Goal: Task Accomplishment & Management: Manage account settings

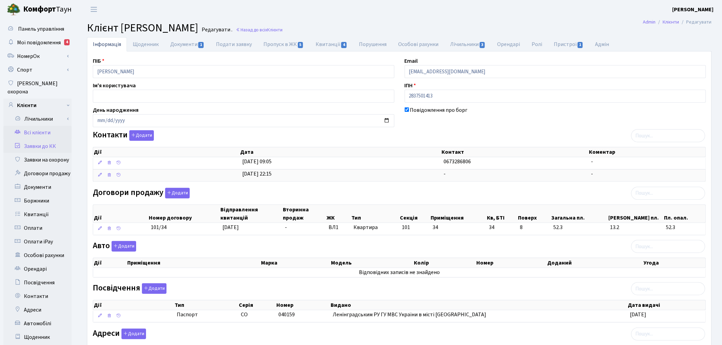
click at [23, 140] on link "Заявки до КК" at bounding box center [37, 147] width 68 height 14
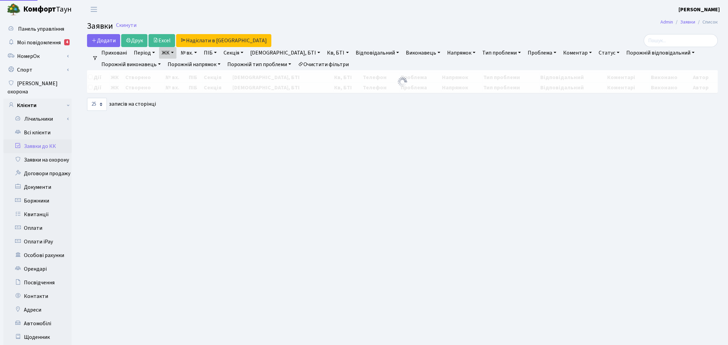
select select "25"
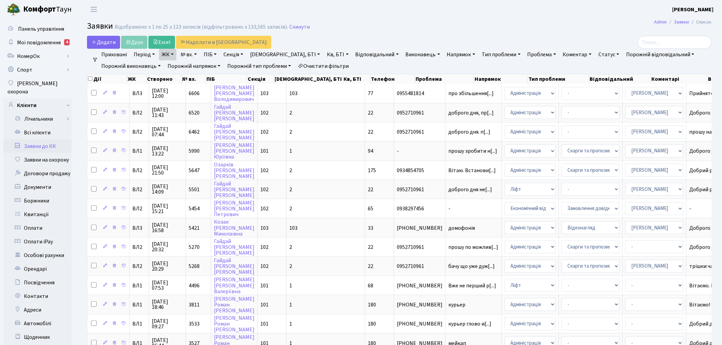
click at [165, 57] on link "ЖК" at bounding box center [167, 55] width 17 height 12
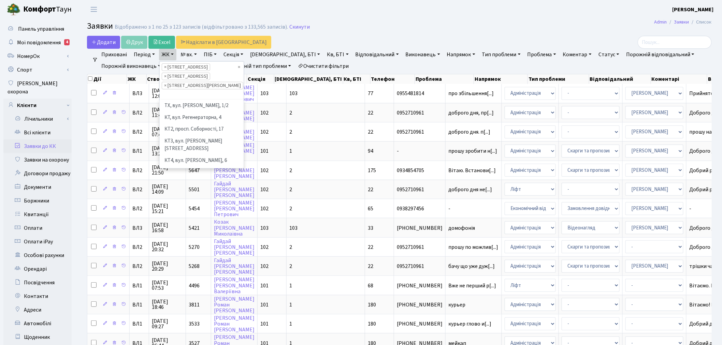
scroll to position [153, 0]
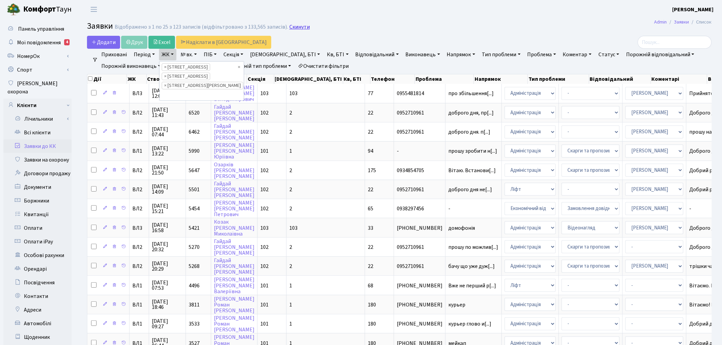
click at [294, 28] on link "Скинути" at bounding box center [299, 27] width 20 height 6
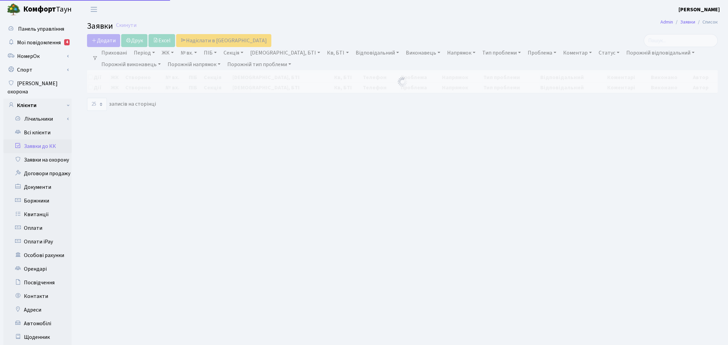
select select
select select "25"
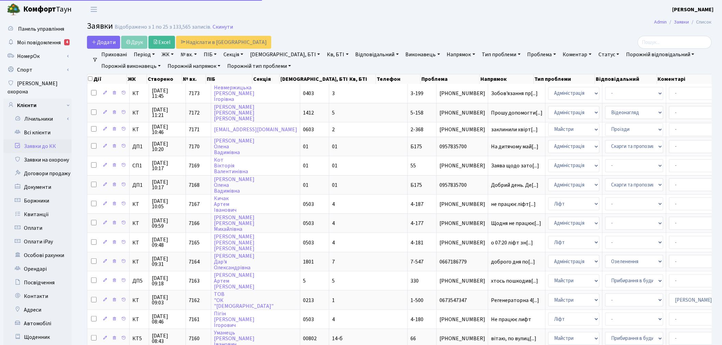
click at [166, 54] on link "ЖК" at bounding box center [167, 55] width 17 height 12
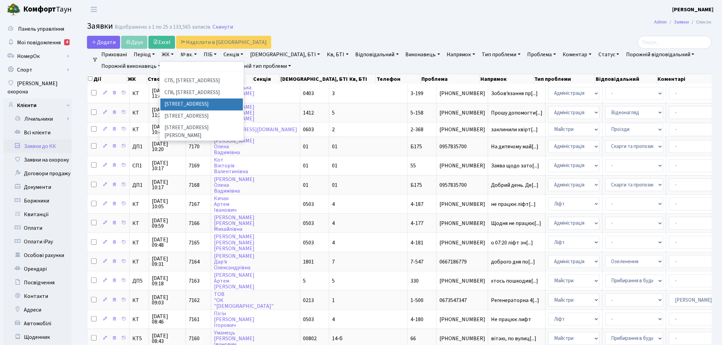
scroll to position [189, 0]
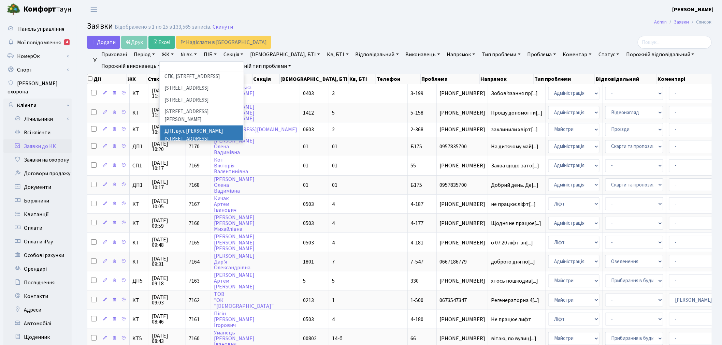
click at [178, 126] on li "ДП1, вул. [PERSON_NAME][STREET_ADDRESS]" at bounding box center [201, 135] width 83 height 19
select select "310"
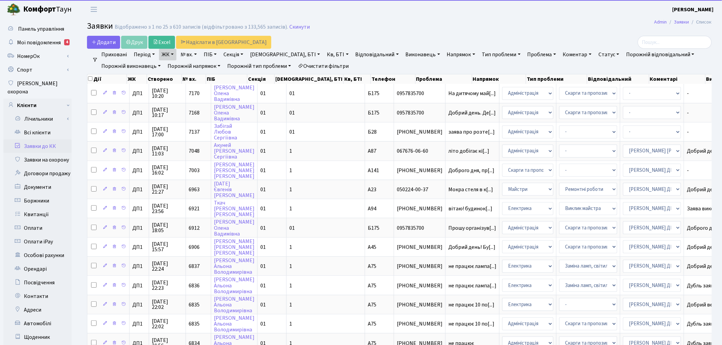
click at [168, 54] on link "ЖК" at bounding box center [167, 55] width 17 height 12
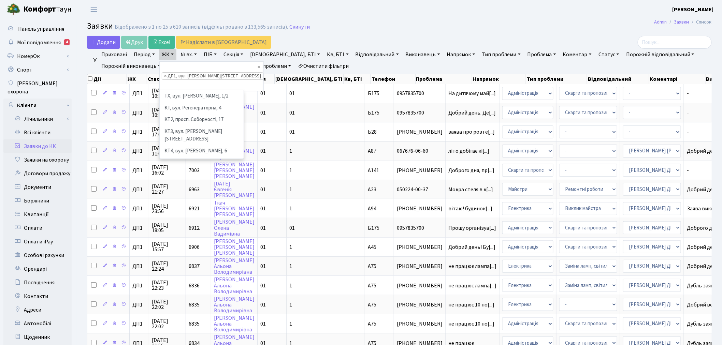
scroll to position [200, 0]
drag, startPoint x: 175, startPoint y: 113, endPoint x: 165, endPoint y: 66, distance: 48.5
click at [175, 153] on li "ДП2, вул. [PERSON_NAME][STREET_ADDRESS]" at bounding box center [201, 162] width 83 height 19
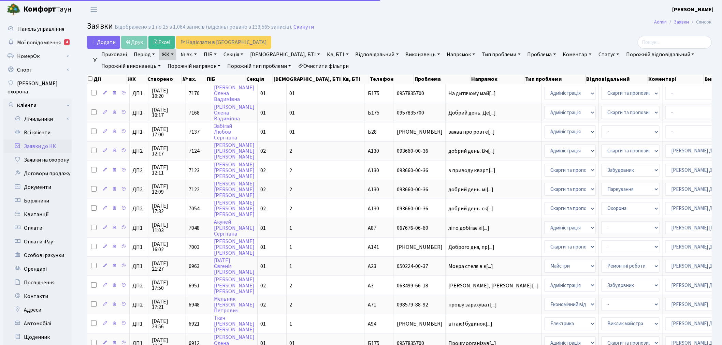
click at [165, 54] on link "ЖК" at bounding box center [167, 55] width 17 height 12
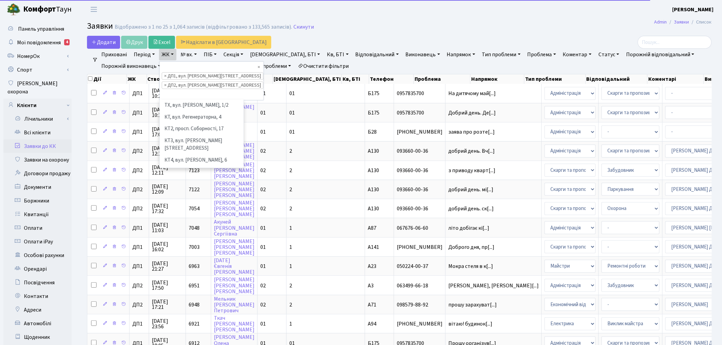
scroll to position [188, 0]
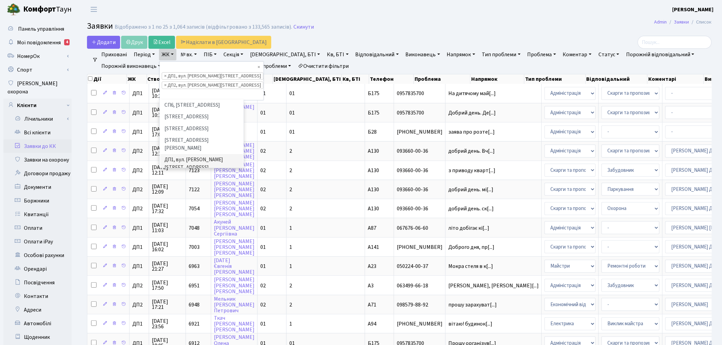
click at [180, 193] on li "ДП3, вул. [PERSON_NAME][STREET_ADDRESS]" at bounding box center [201, 202] width 83 height 19
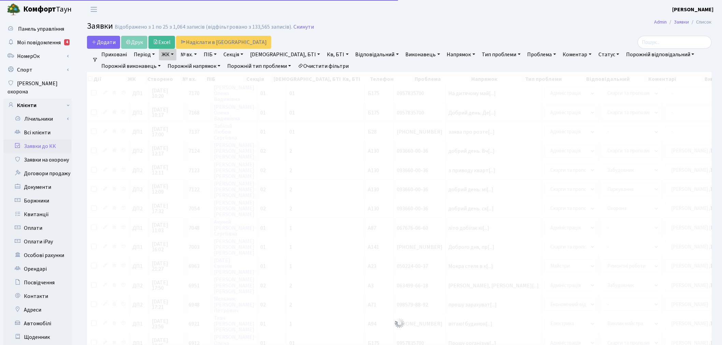
click at [170, 55] on link "ЖК" at bounding box center [167, 55] width 17 height 12
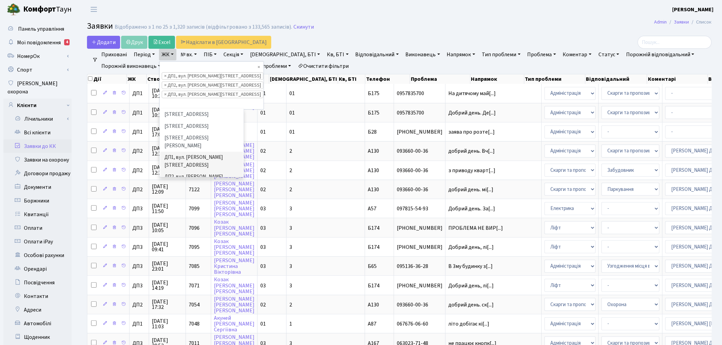
scroll to position [226, 0]
click at [184, 184] on li "ДП4, вул. [PERSON_NAME][STREET_ADDRESS]" at bounding box center [201, 193] width 83 height 19
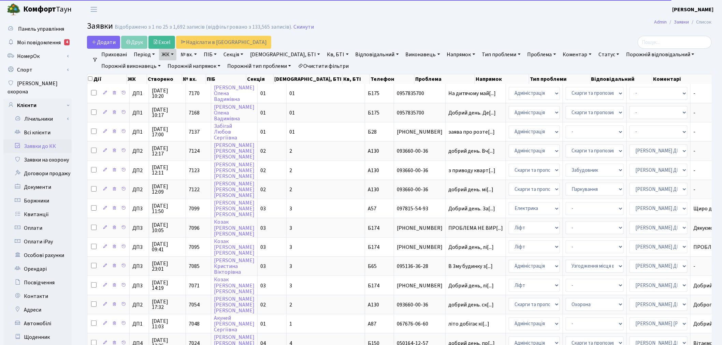
click at [165, 52] on link "ЖК" at bounding box center [167, 55] width 17 height 12
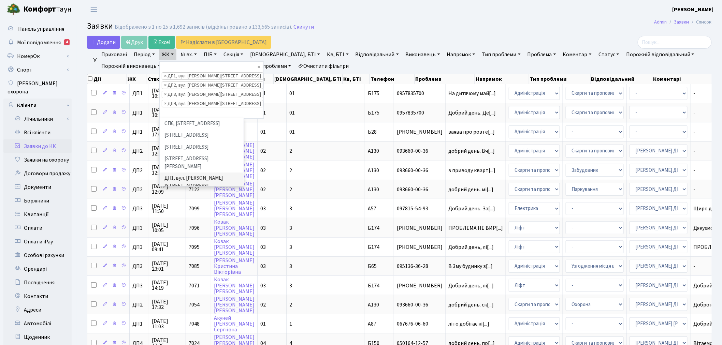
scroll to position [226, 0]
click at [177, 213] on li "ДП5, вул. [PERSON_NAME][STREET_ADDRESS]" at bounding box center [201, 222] width 83 height 19
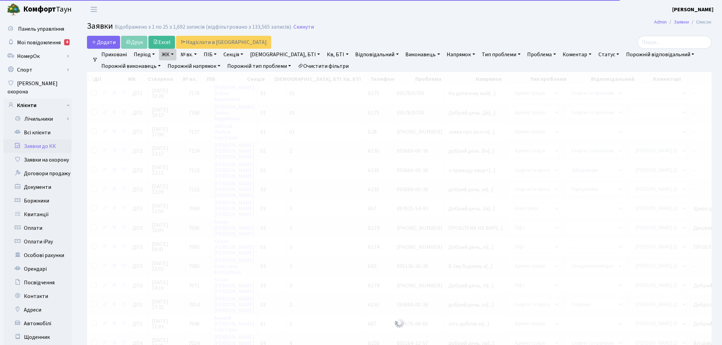
click at [171, 55] on link "ЖК" at bounding box center [167, 55] width 17 height 12
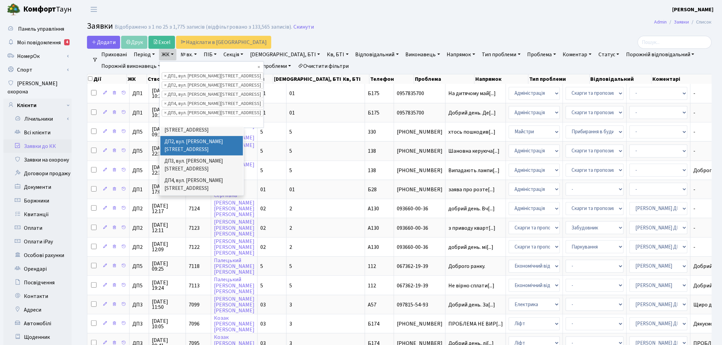
scroll to position [264, 0]
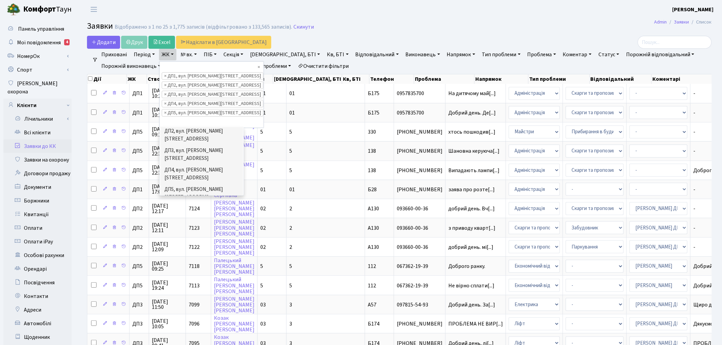
click at [186, 203] on li "ДП6, вул. [PERSON_NAME], 2" at bounding box center [201, 209] width 83 height 12
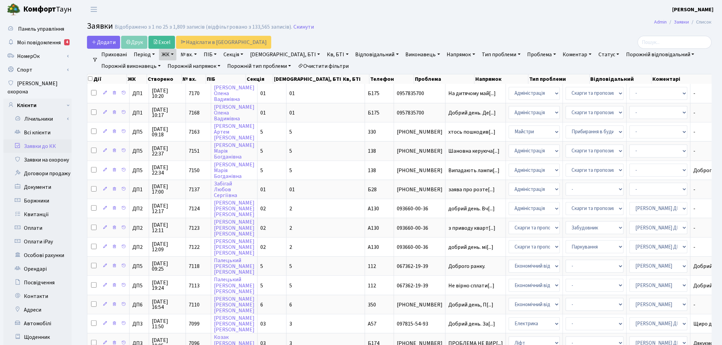
click at [596, 56] on link "Статус" at bounding box center [609, 55] width 26 height 12
click at [596, 95] on link "Не виконано" at bounding box center [623, 96] width 54 height 11
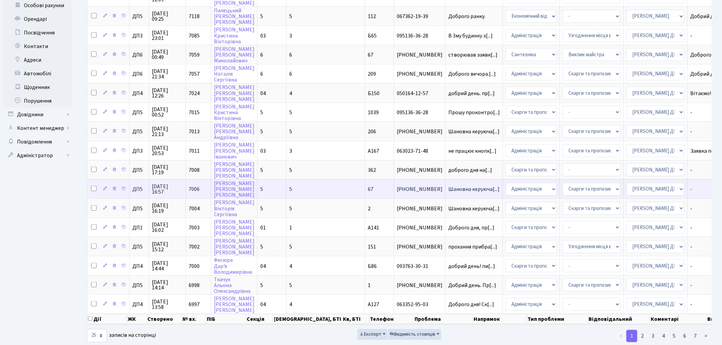
scroll to position [252, 0]
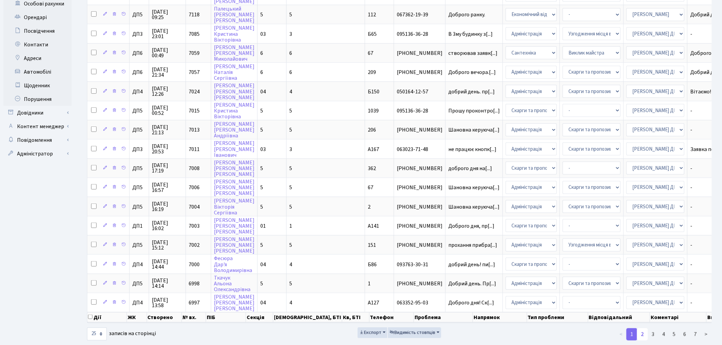
click at [645, 329] on link "2" at bounding box center [642, 335] width 11 height 12
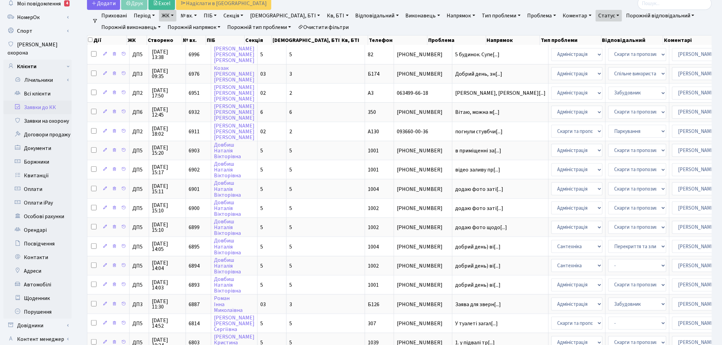
scroll to position [25, 0]
